Goal: Task Accomplishment & Management: Manage account settings

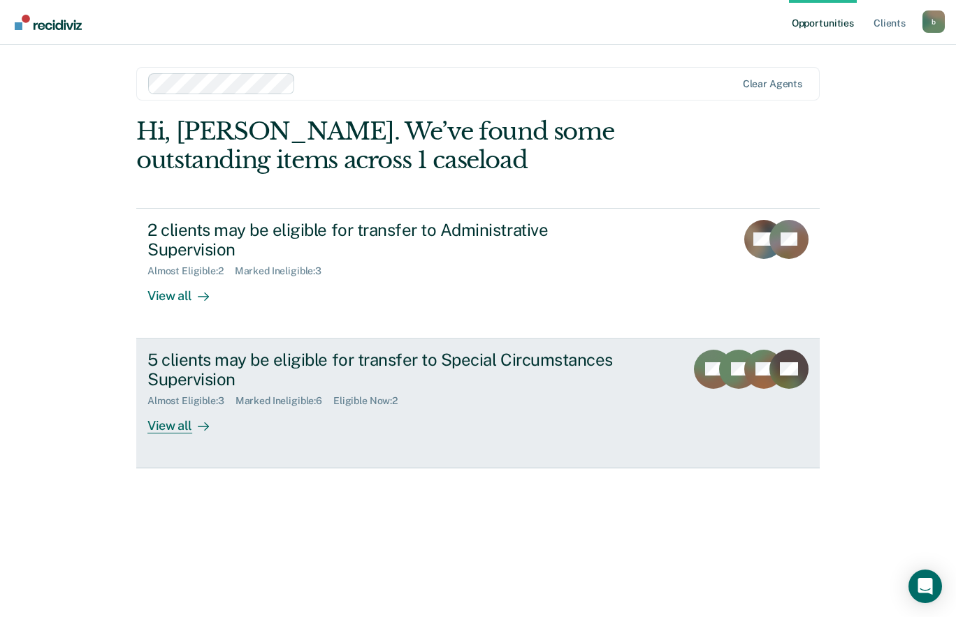
click at [152, 350] on div "5 clients may be eligible for transfer to Special Circumstances Supervision" at bounding box center [392, 370] width 490 height 41
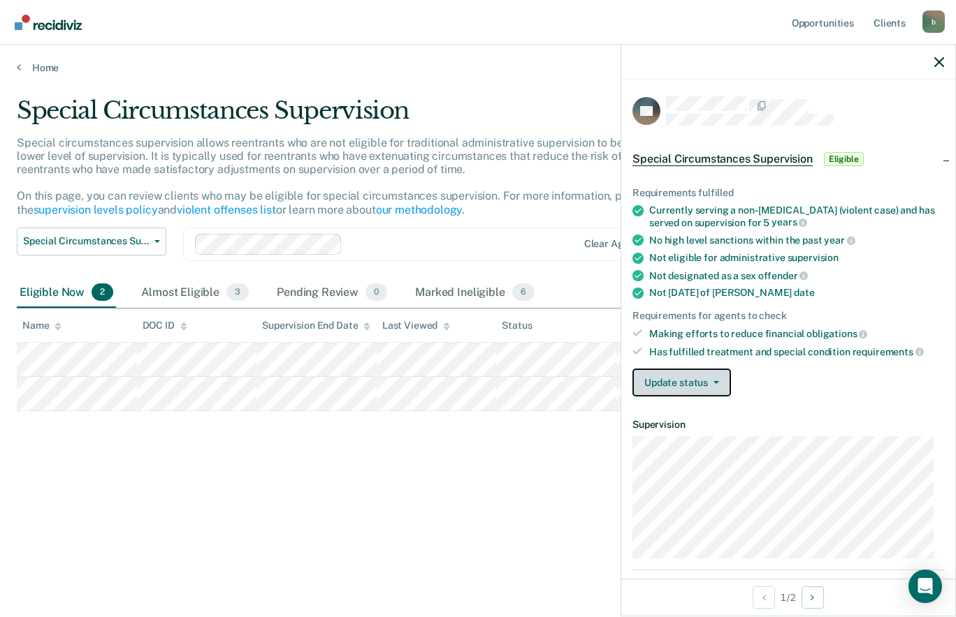
click at [703, 382] on button "Update status" at bounding box center [681, 383] width 98 height 28
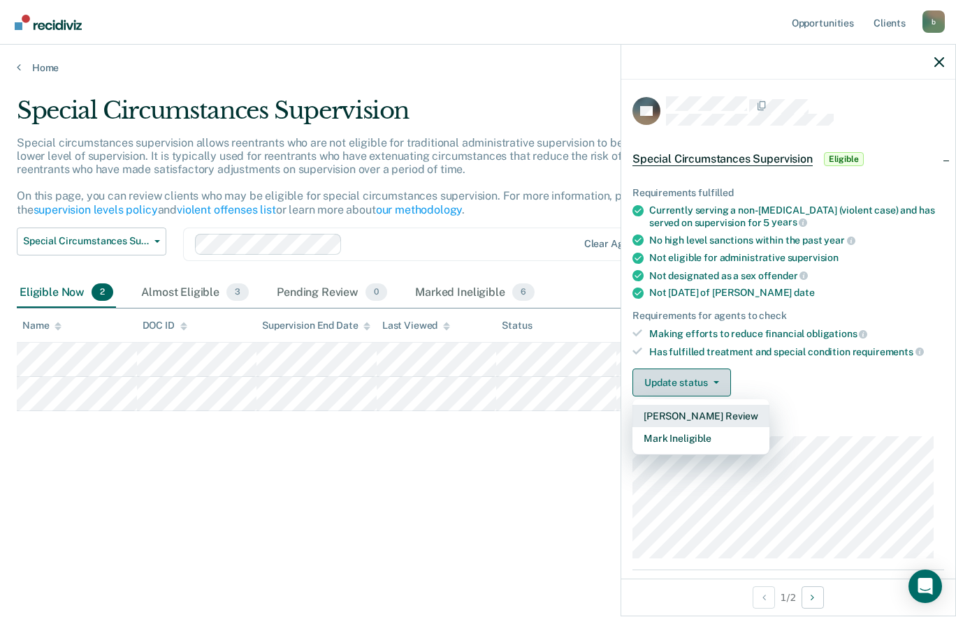
click at [708, 414] on button "[PERSON_NAME] Review" at bounding box center [700, 416] width 137 height 22
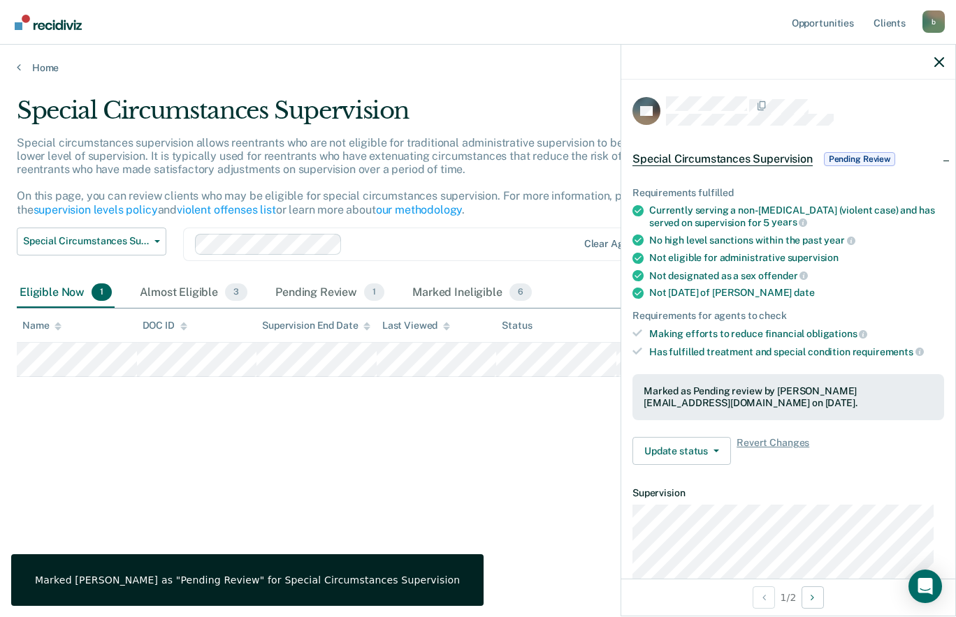
click at [852, 458] on div "Update status Revert from Pending Review Mark Ineligible Revert Changes" at bounding box center [788, 451] width 312 height 28
click at [814, 346] on div "Has fulfilled treatment and special condition requirements" at bounding box center [796, 352] width 295 height 13
click at [819, 333] on span "obligations" at bounding box center [836, 333] width 61 height 11
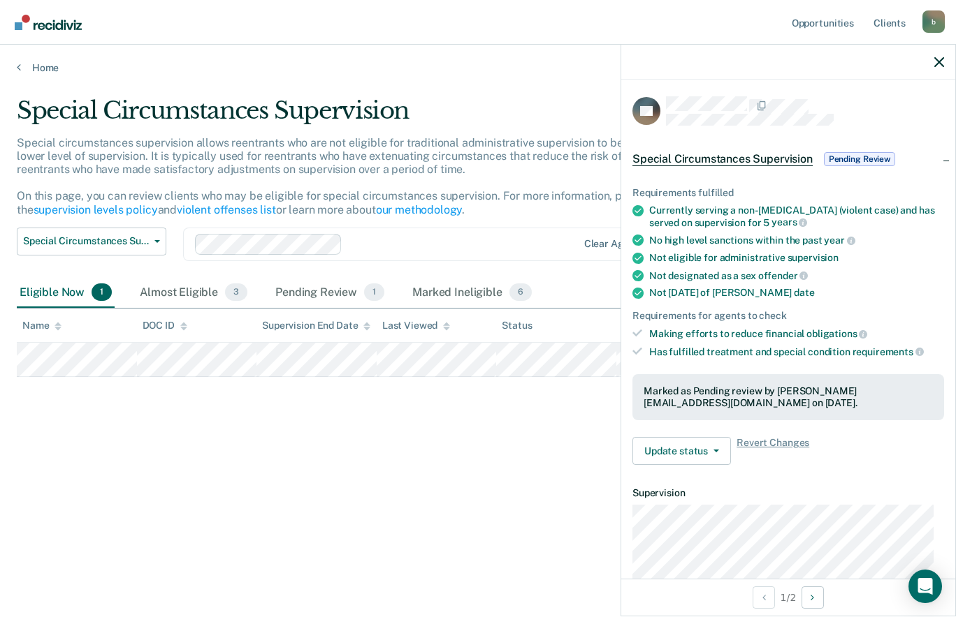
click at [702, 448] on button "Update status" at bounding box center [681, 451] width 98 height 28
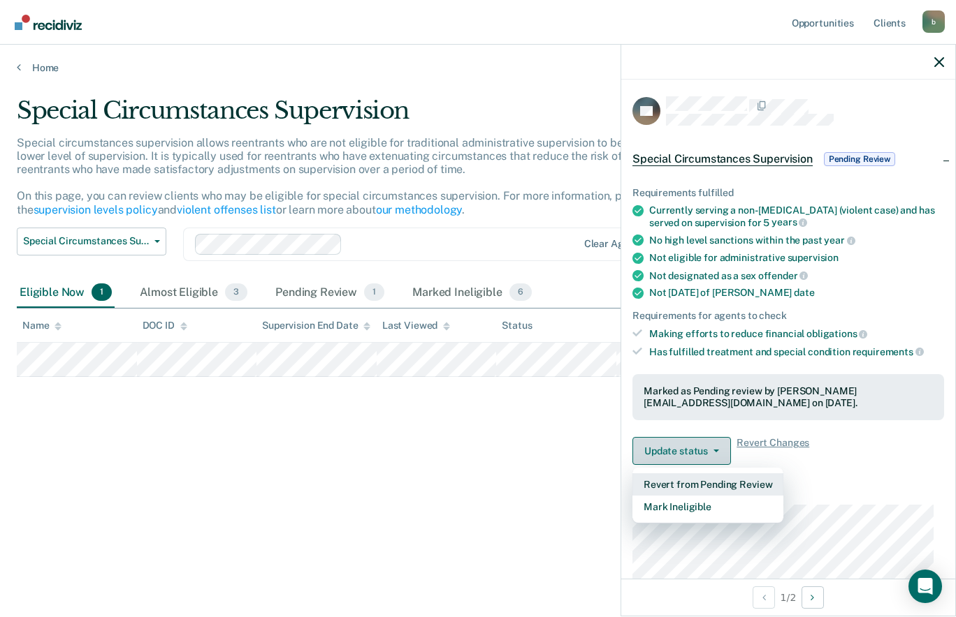
click at [771, 476] on button "Revert from Pending Review" at bounding box center [707, 485] width 151 height 22
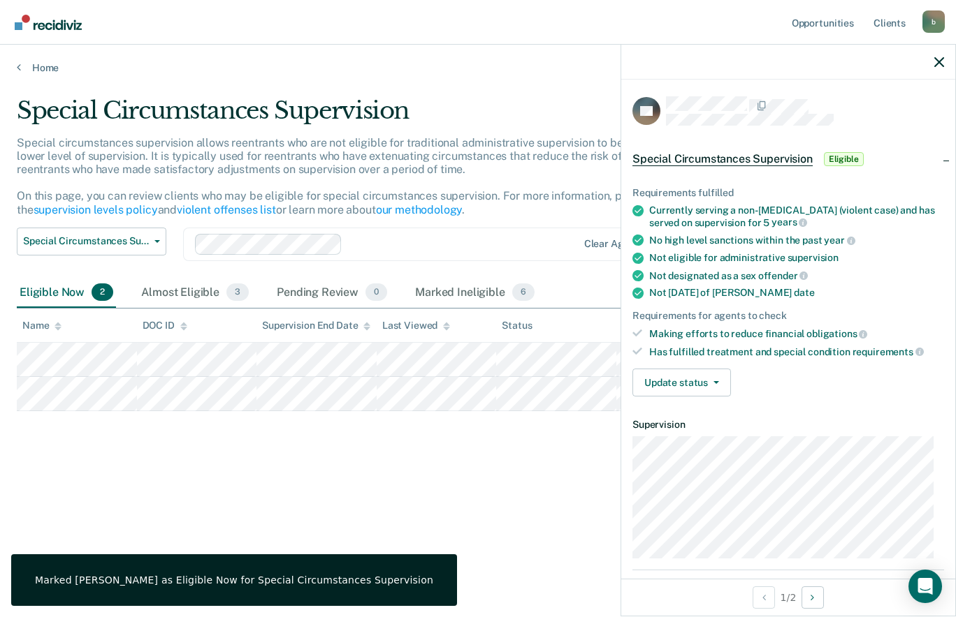
click at [759, 346] on div "Has fulfilled treatment and special condition requirements" at bounding box center [796, 352] width 295 height 13
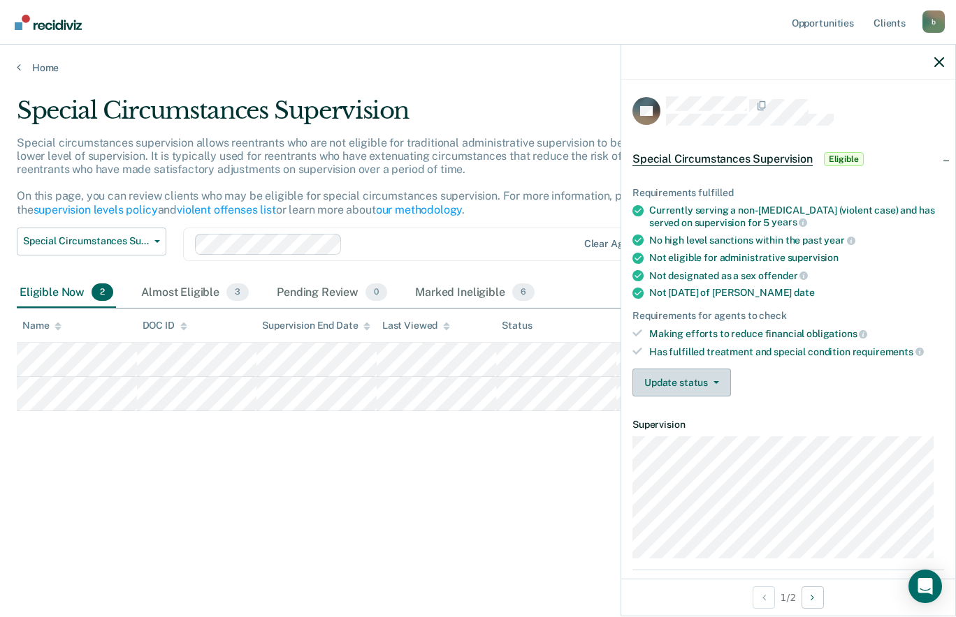
click at [715, 381] on icon "button" at bounding box center [716, 382] width 6 height 3
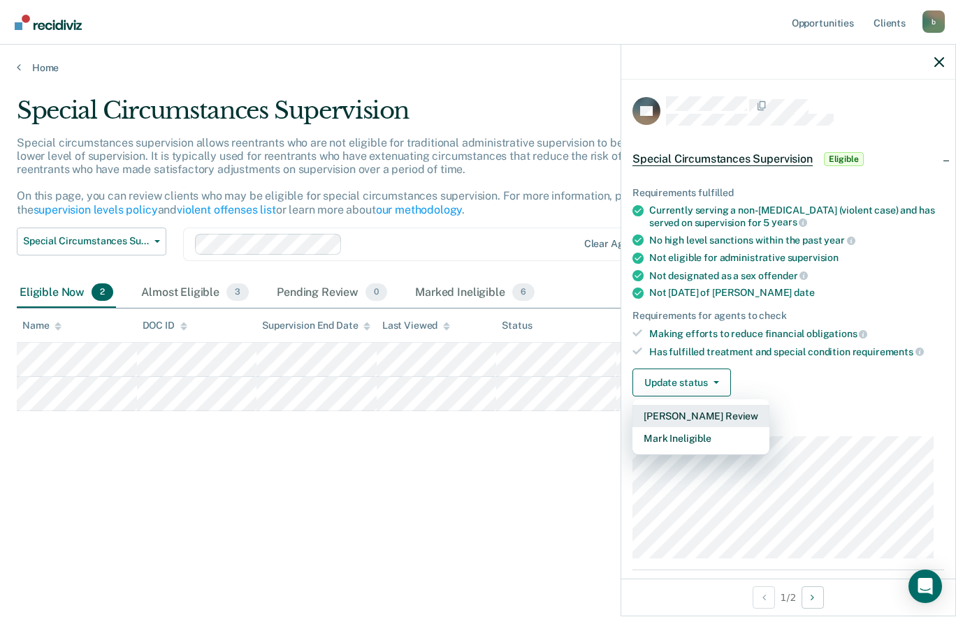
click at [722, 418] on button "[PERSON_NAME] Review" at bounding box center [700, 416] width 137 height 22
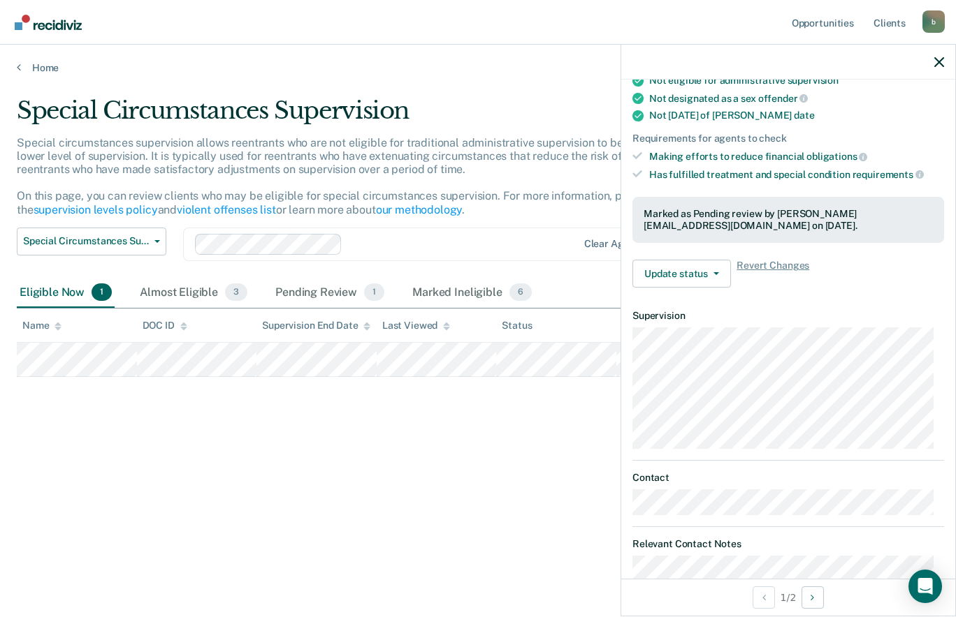
scroll to position [71, 0]
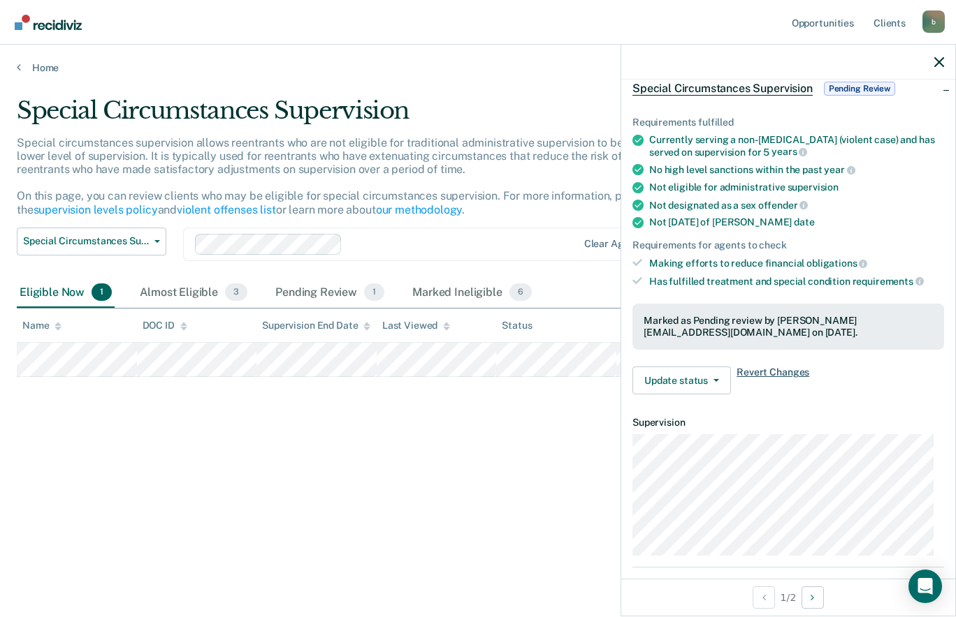
click at [785, 376] on span "Revert Changes" at bounding box center [772, 381] width 73 height 28
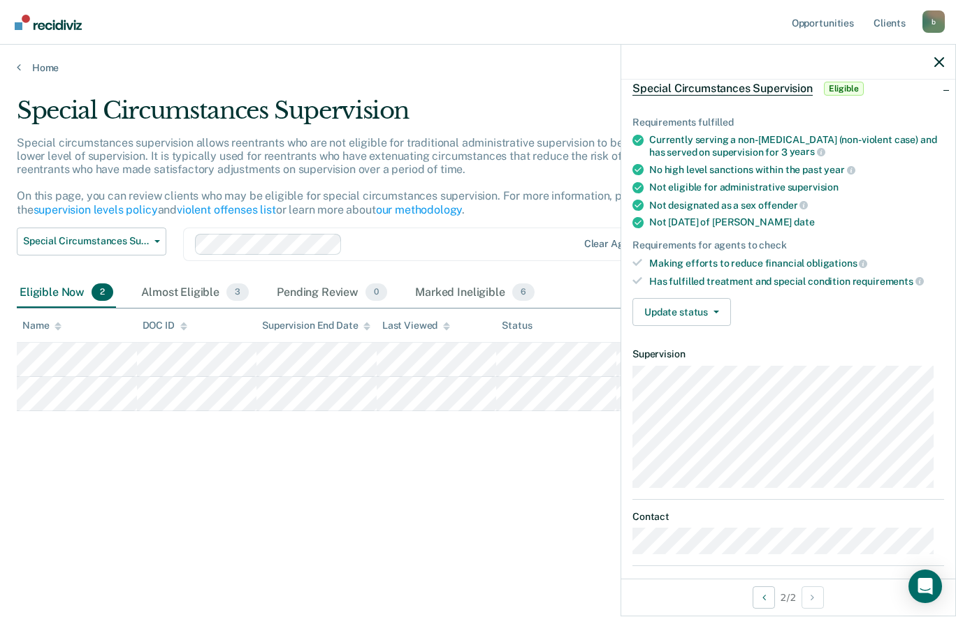
click at [762, 266] on div "Making efforts to reduce financial obligations" at bounding box center [796, 263] width 295 height 13
click at [858, 262] on icon at bounding box center [862, 264] width 8 height 8
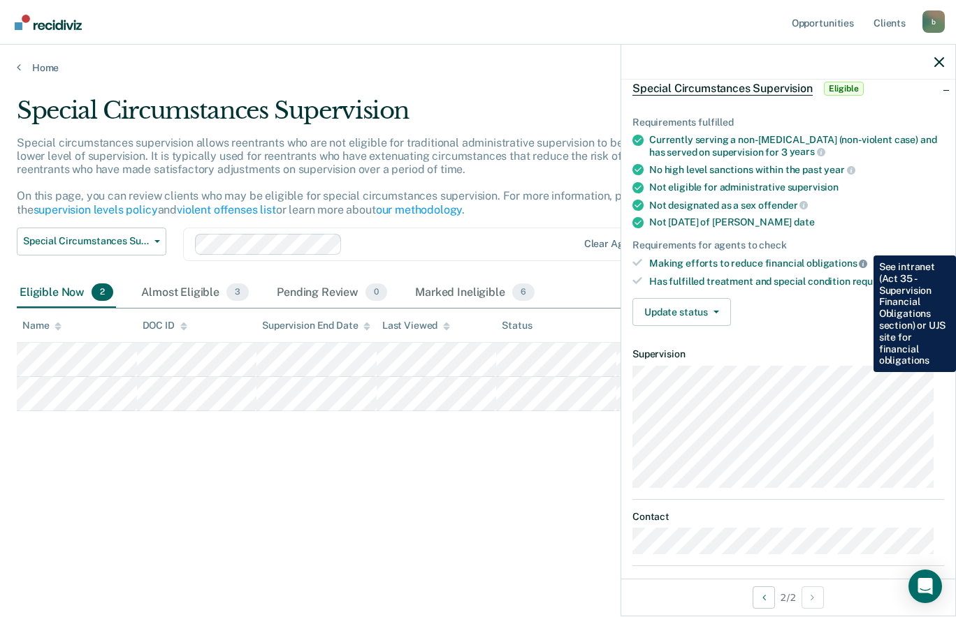
scroll to position [0, 0]
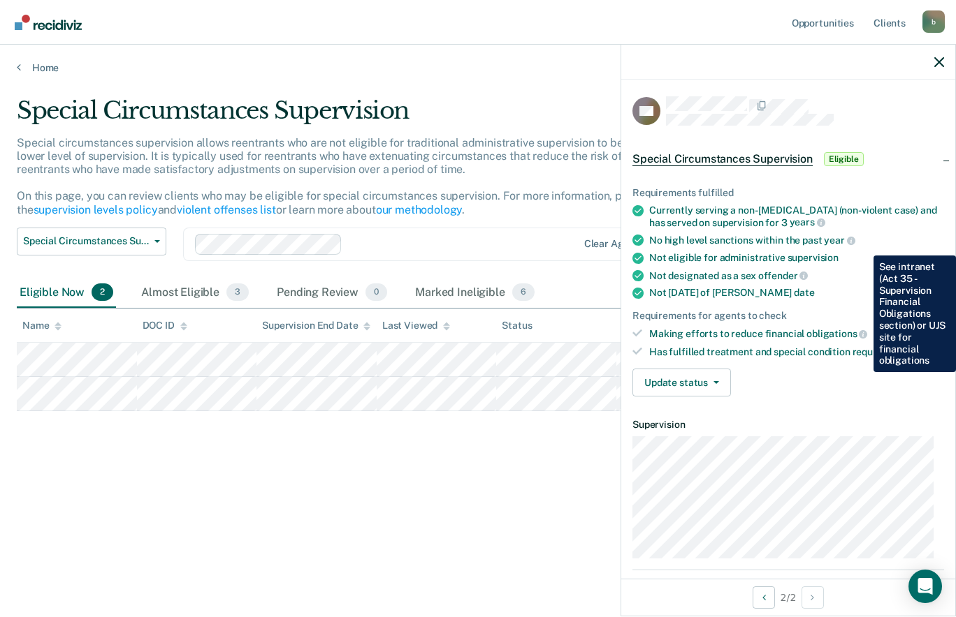
click at [724, 155] on span "Special Circumstances Supervision" at bounding box center [722, 159] width 180 height 14
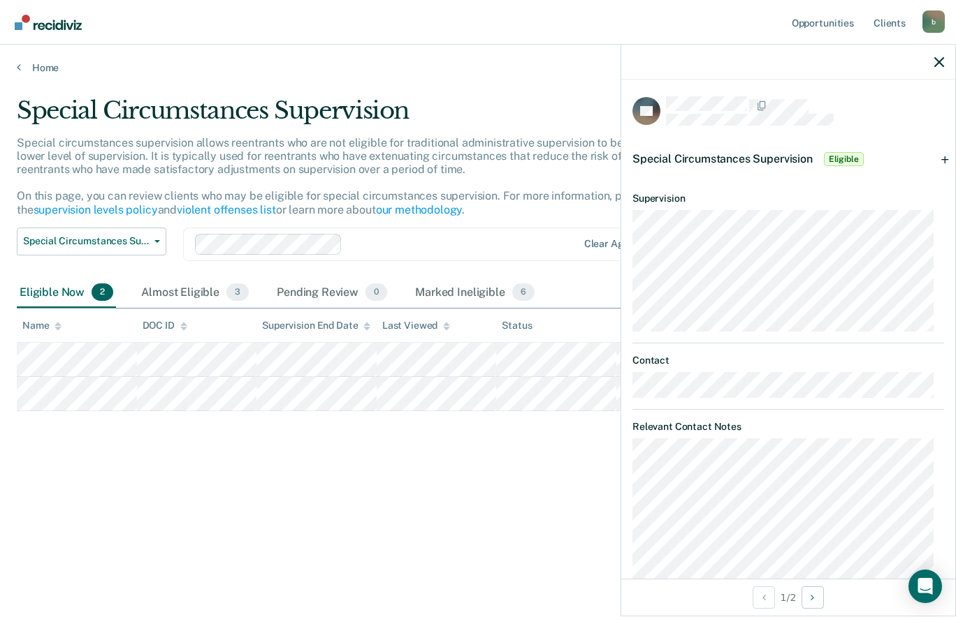
click at [844, 167] on div "Special Circumstances Supervision Eligible" at bounding box center [749, 159] width 234 height 22
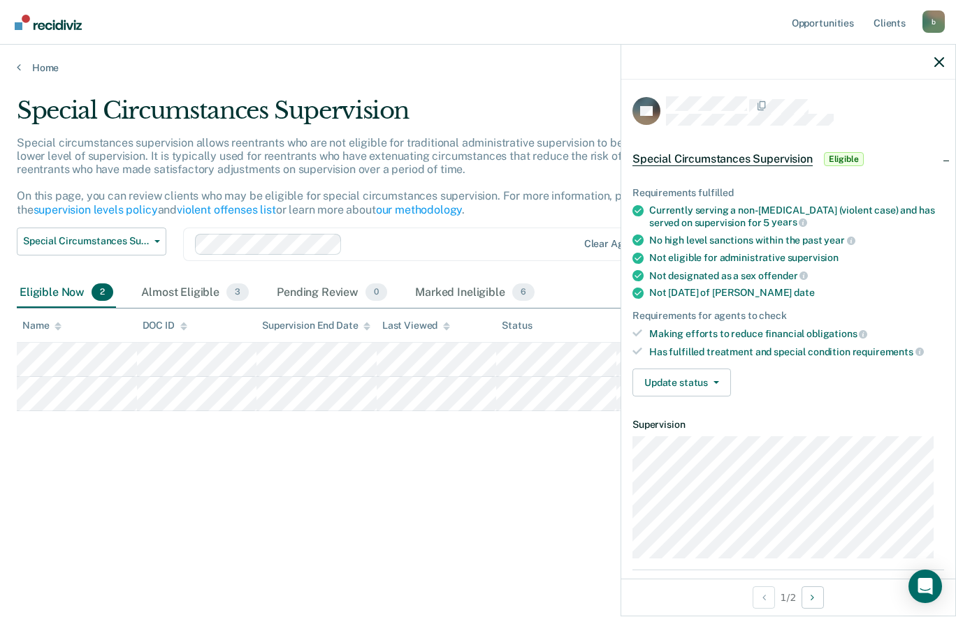
click at [745, 339] on ul "Requirements fulfilled Currently serving a non-[MEDICAL_DATA] (violent case) an…" at bounding box center [788, 272] width 312 height 170
click at [641, 333] on icon at bounding box center [637, 333] width 10 height 10
click at [699, 381] on button "Update status" at bounding box center [681, 383] width 98 height 28
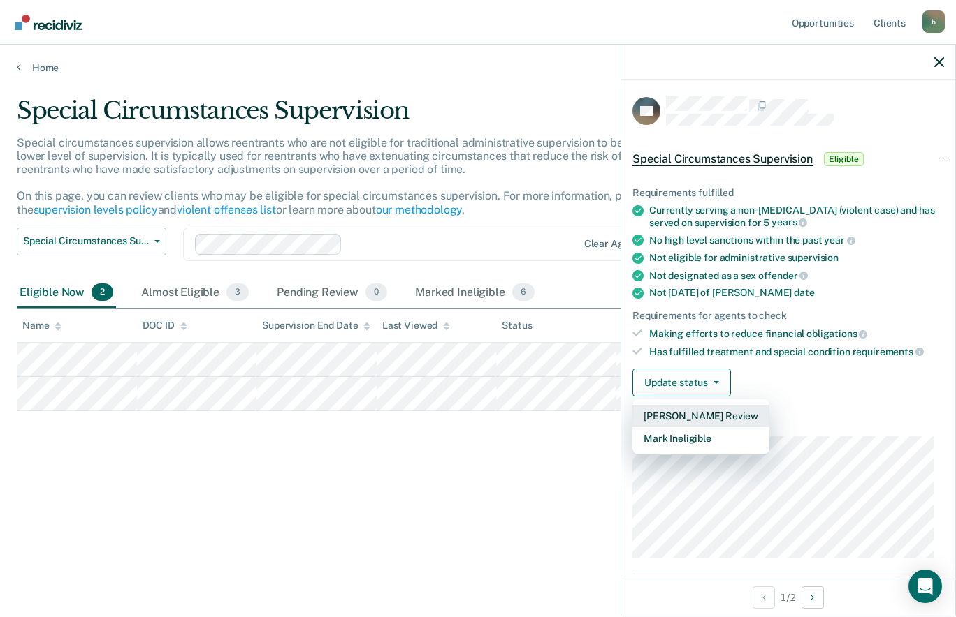
click at [726, 416] on button "[PERSON_NAME] Review" at bounding box center [700, 416] width 137 height 22
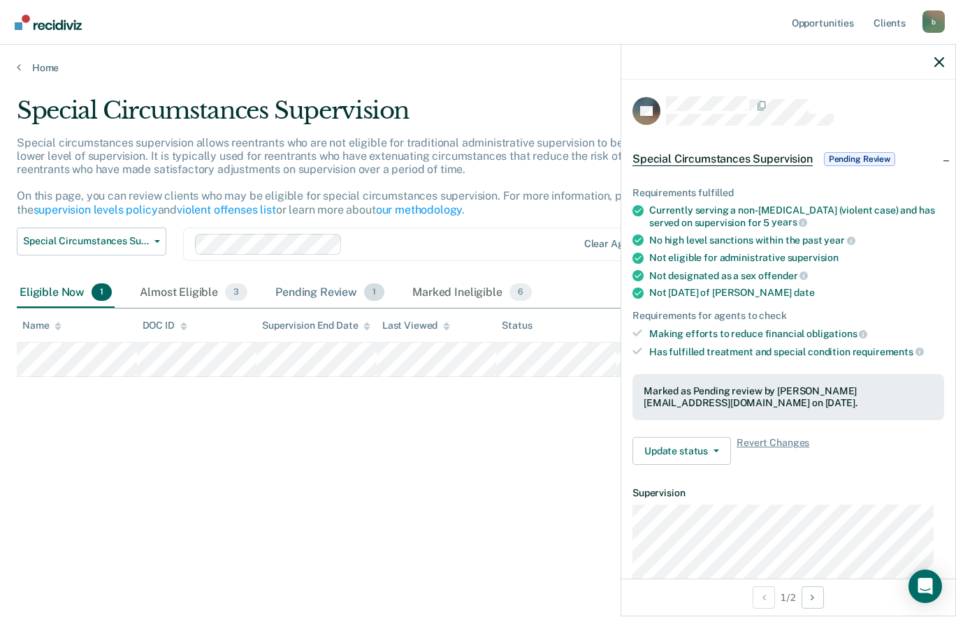
click at [304, 293] on div "Pending Review 1" at bounding box center [329, 293] width 115 height 31
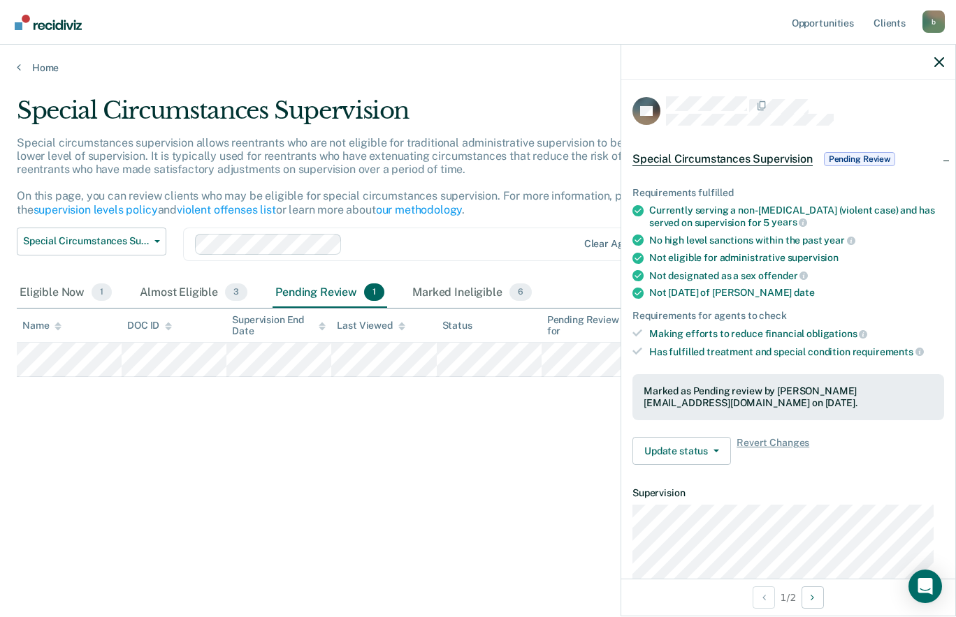
click at [224, 451] on div "Special Circumstances Supervision Special circumstances supervision allows reen…" at bounding box center [478, 304] width 922 height 416
click at [157, 241] on icon "button" at bounding box center [157, 241] width 6 height 3
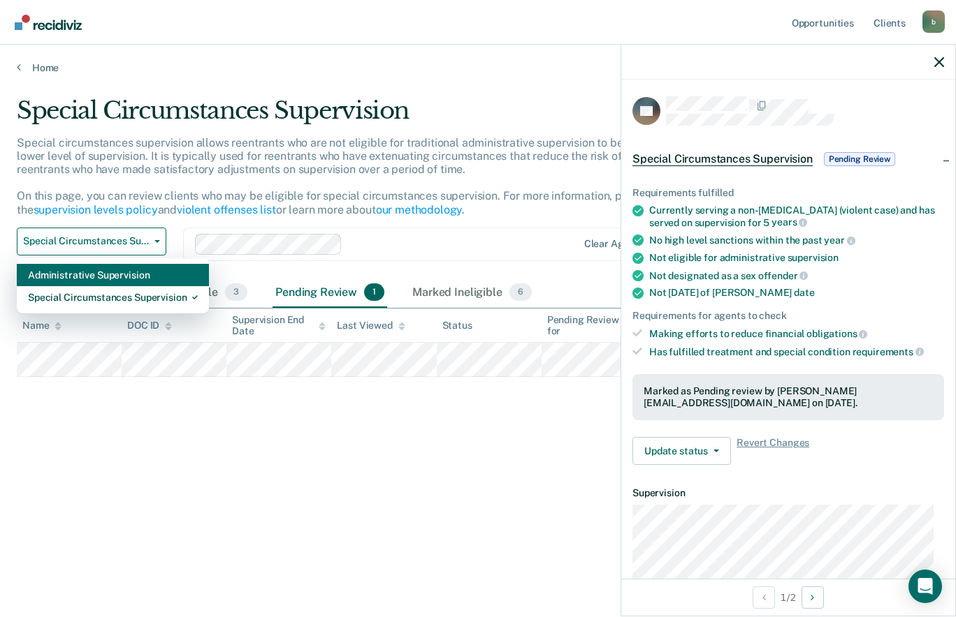
click at [138, 277] on div "Administrative Supervision" at bounding box center [113, 275] width 170 height 22
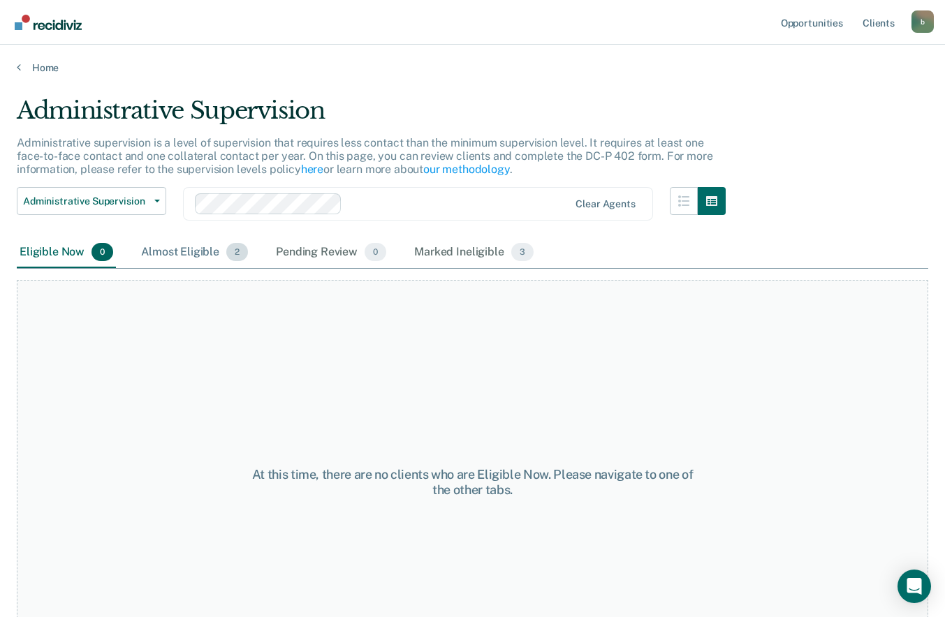
click at [196, 249] on div "Almost Eligible 2" at bounding box center [194, 252] width 112 height 31
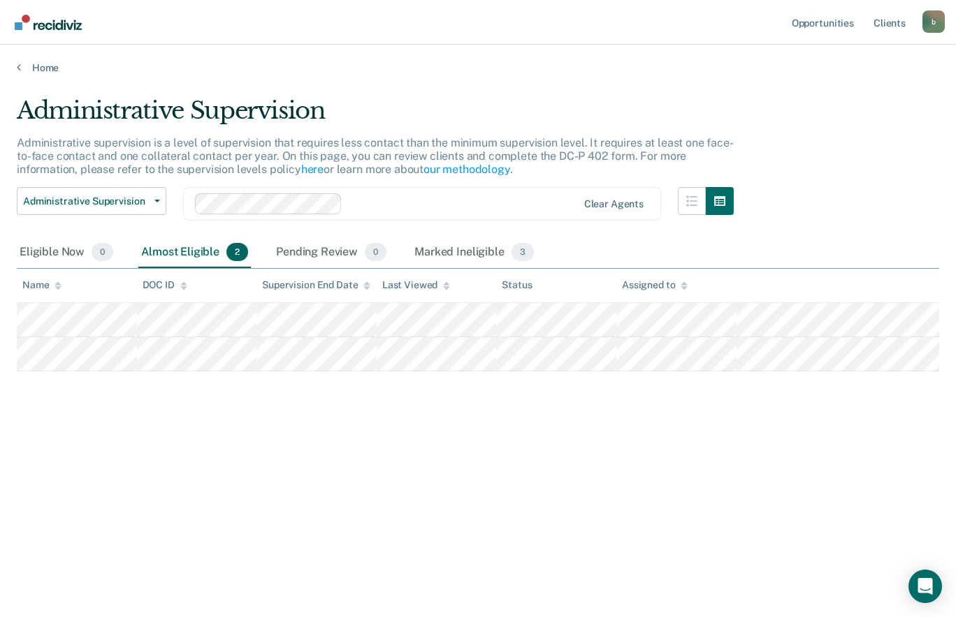
click at [414, 531] on div "Administrative Supervision Administrative supervision is a level of supervision…" at bounding box center [478, 326] width 922 height 461
